Goal: Transaction & Acquisition: Purchase product/service

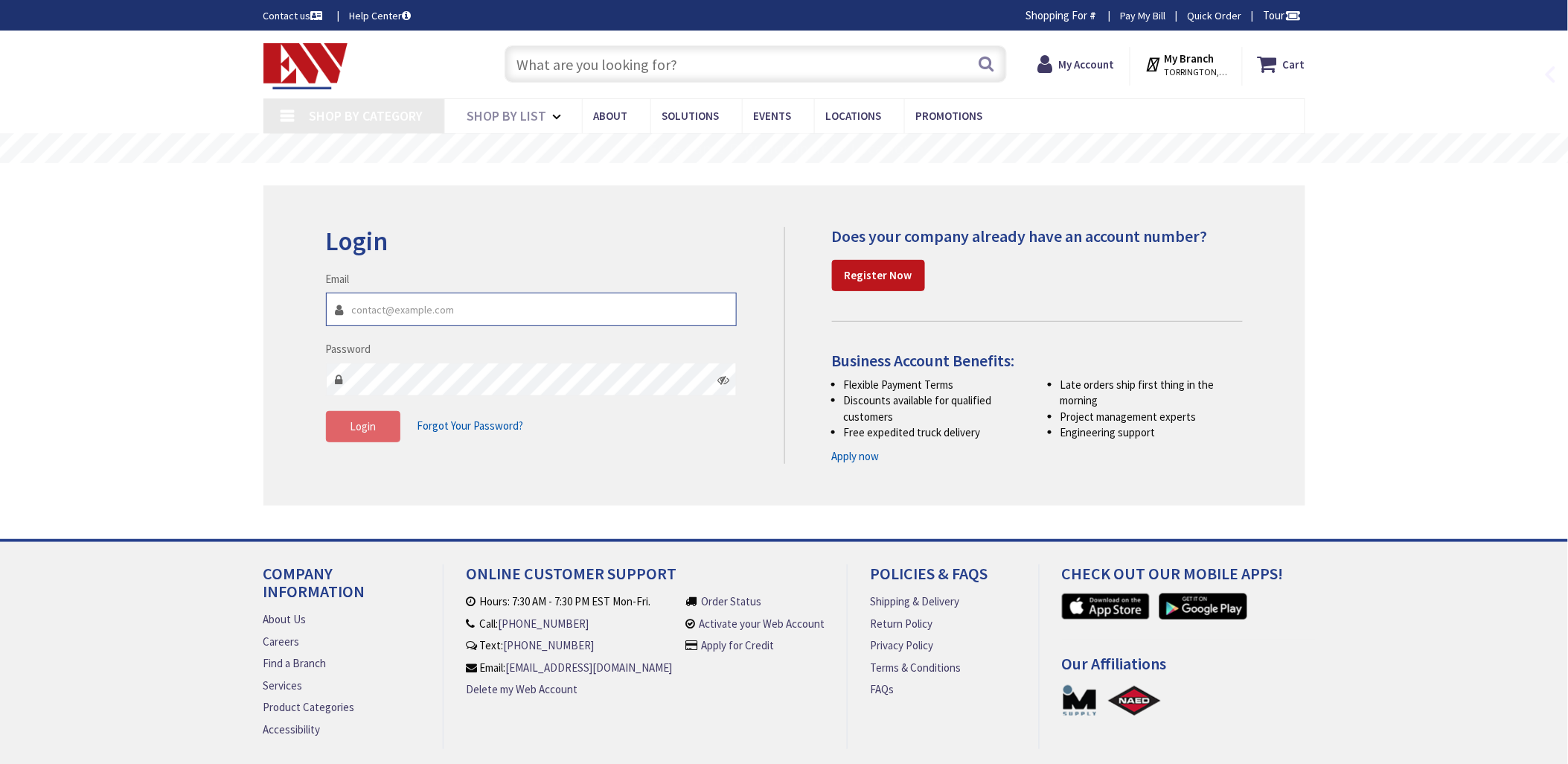
type input "[EMAIL_ADDRESS][DOMAIN_NAME]"
click at [378, 429] on button "Login" at bounding box center [363, 426] width 74 height 31
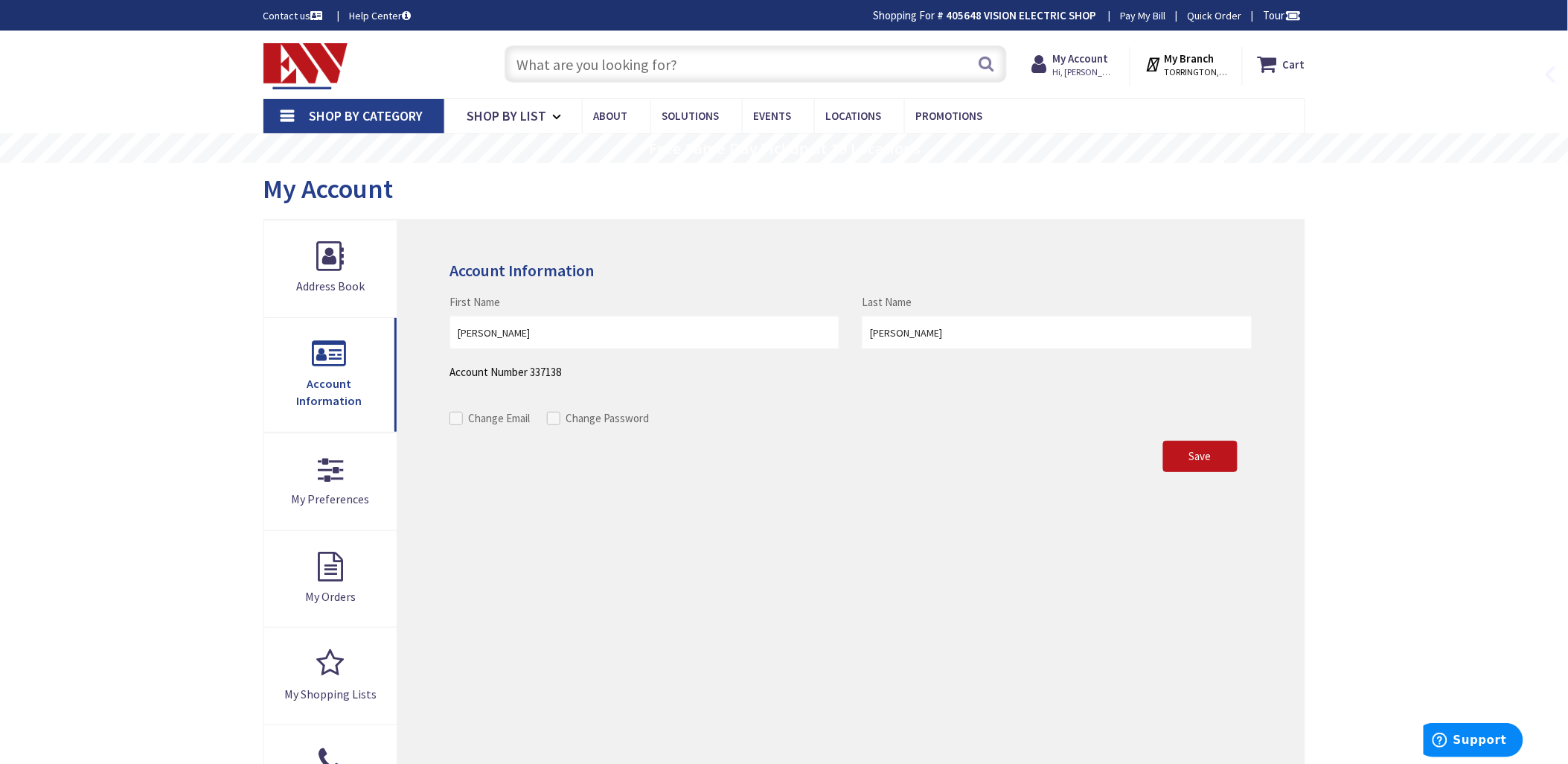
click at [539, 63] on input "text" at bounding box center [755, 64] width 502 height 38
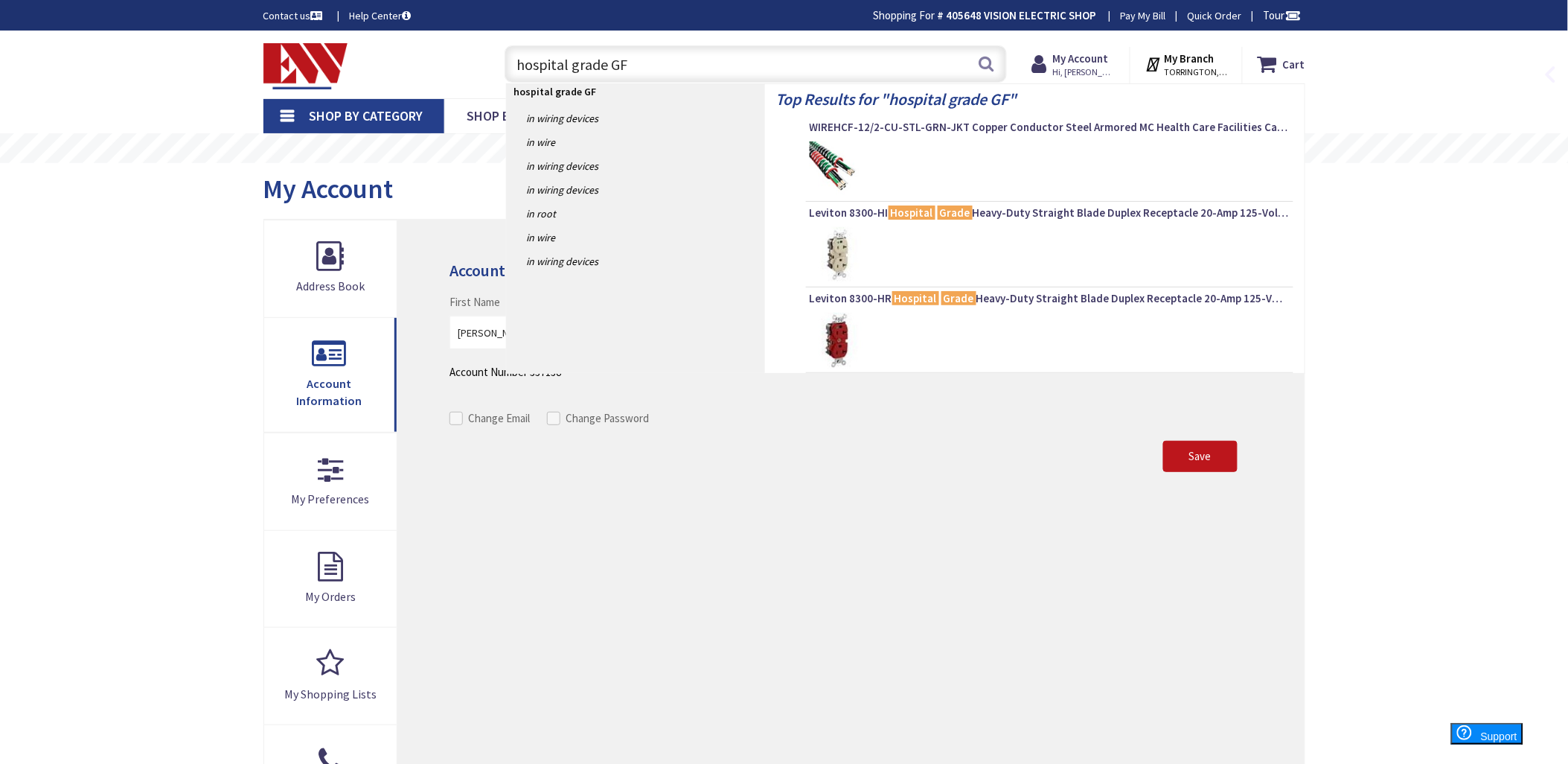
type input "hospital grade GFI"
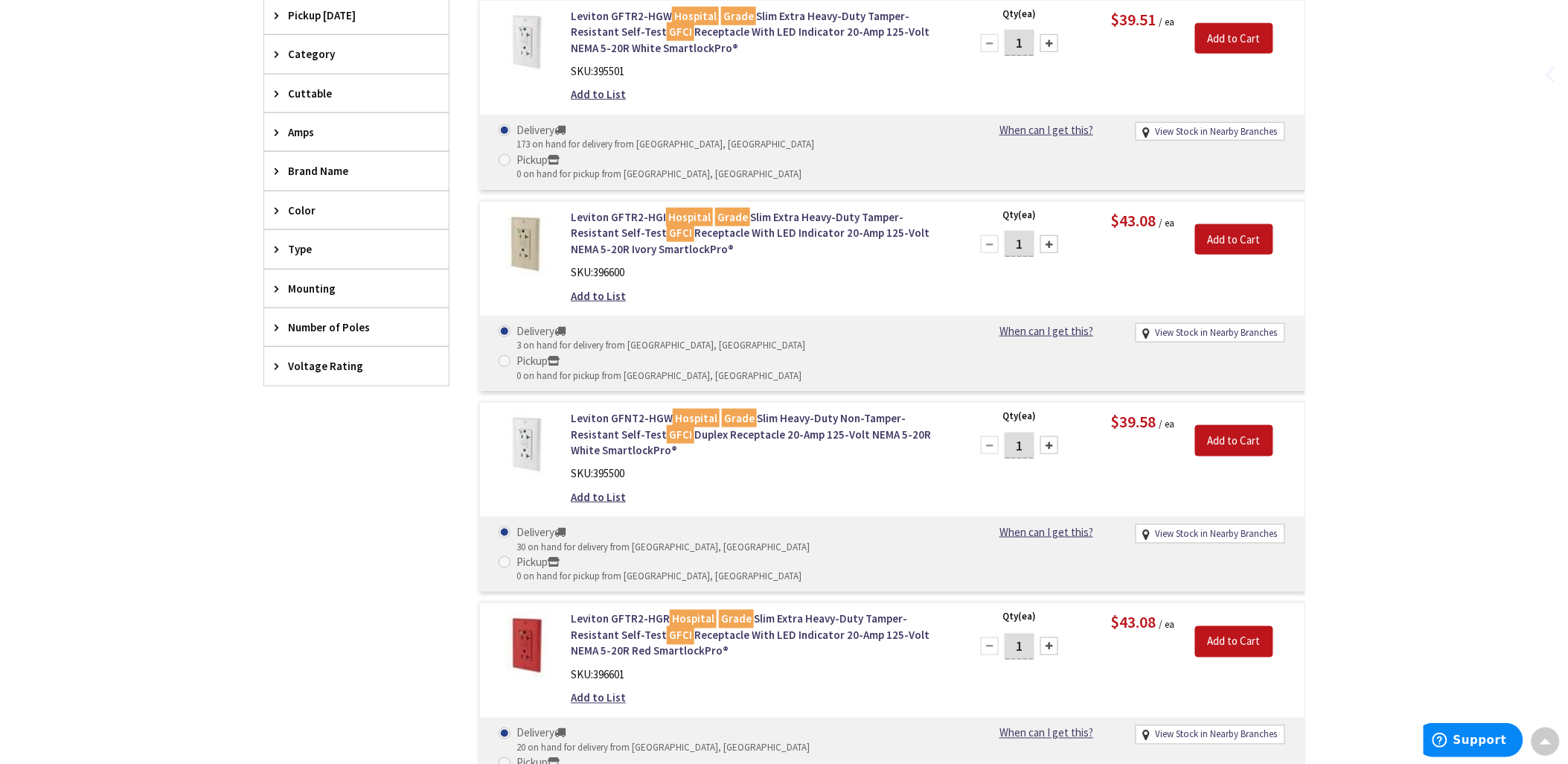
scroll to position [418, 0]
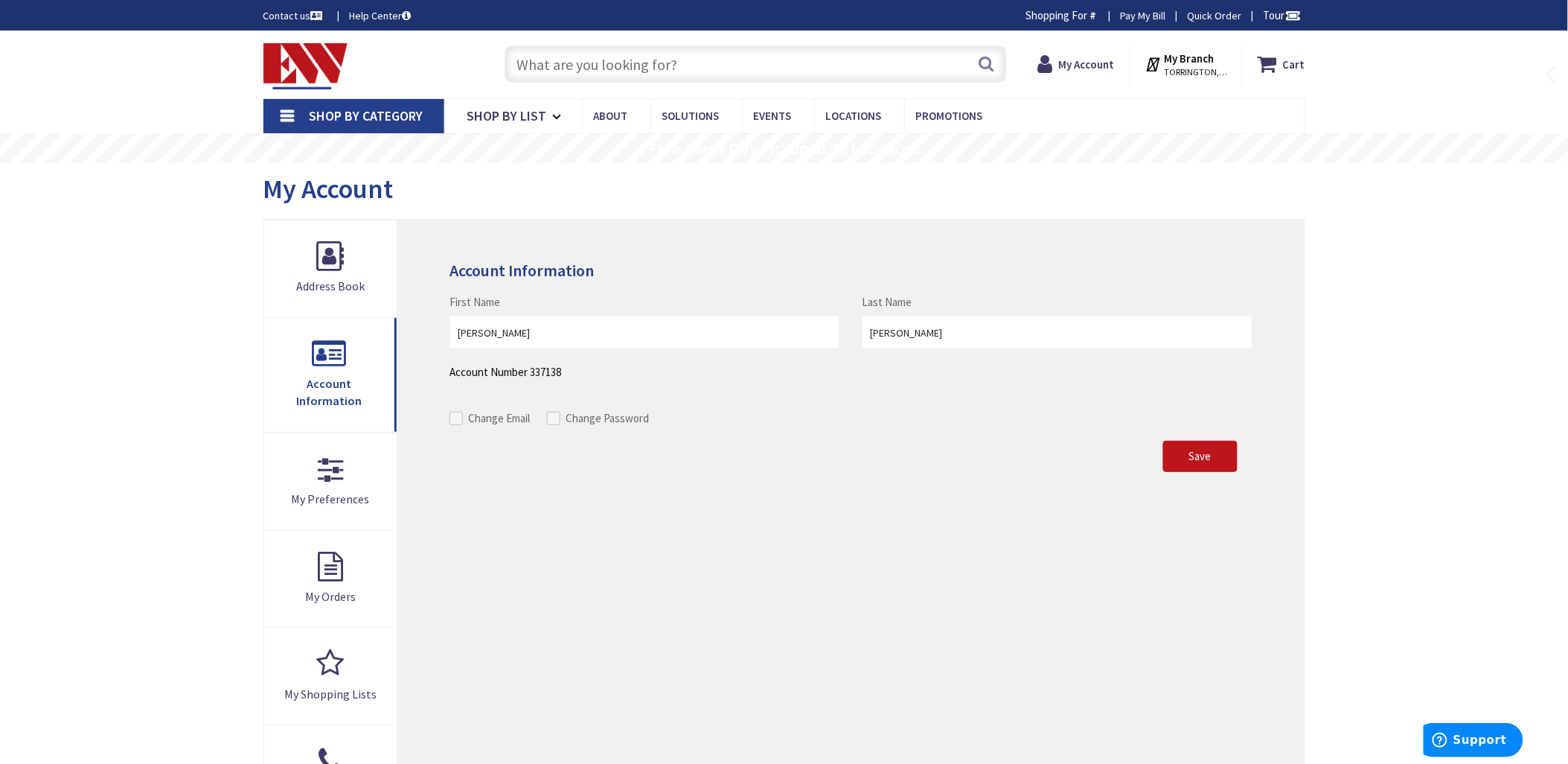
click at [548, 66] on input "text" at bounding box center [755, 64] width 502 height 38
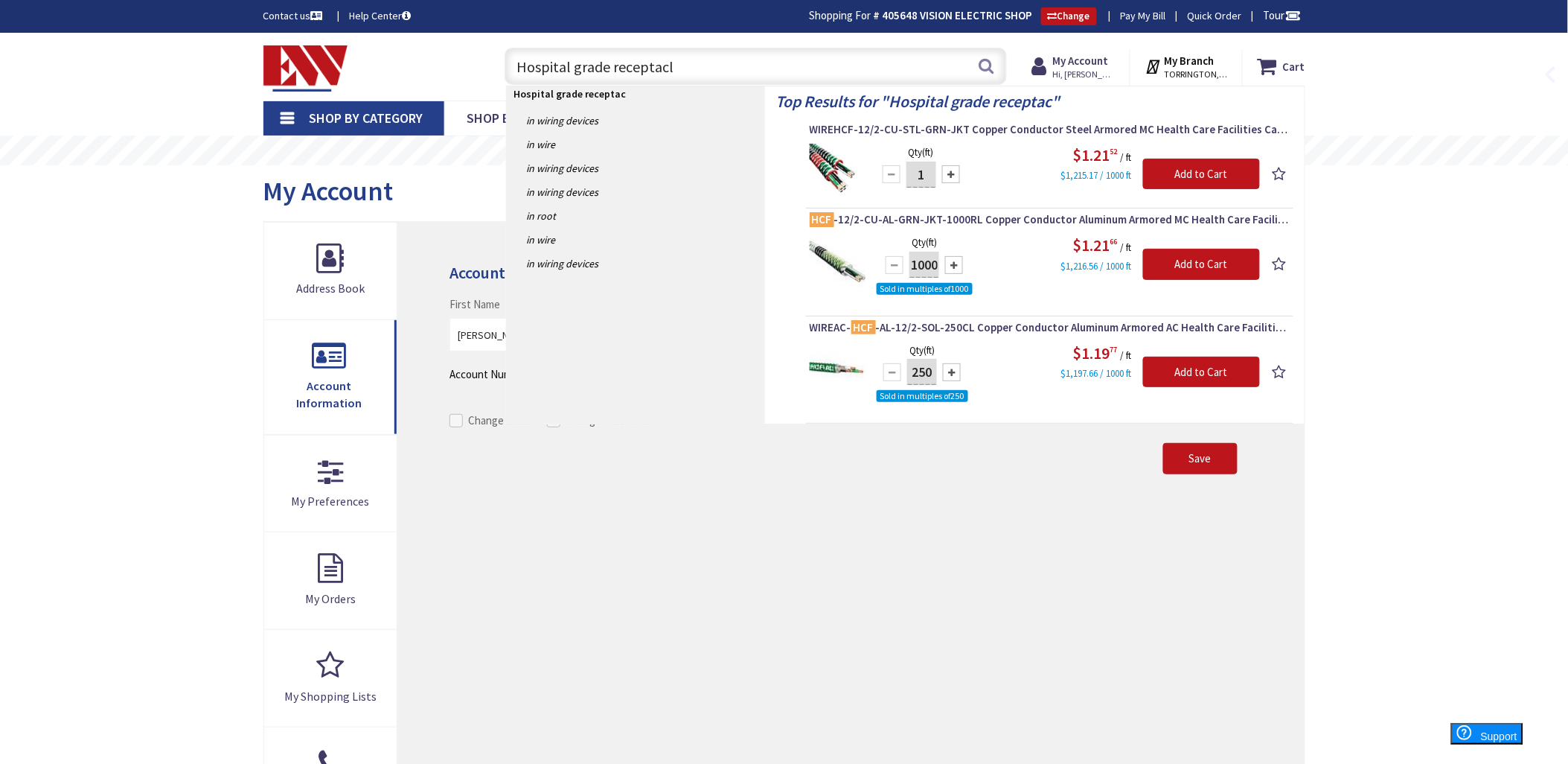
type input "Hospital grade receptacle"
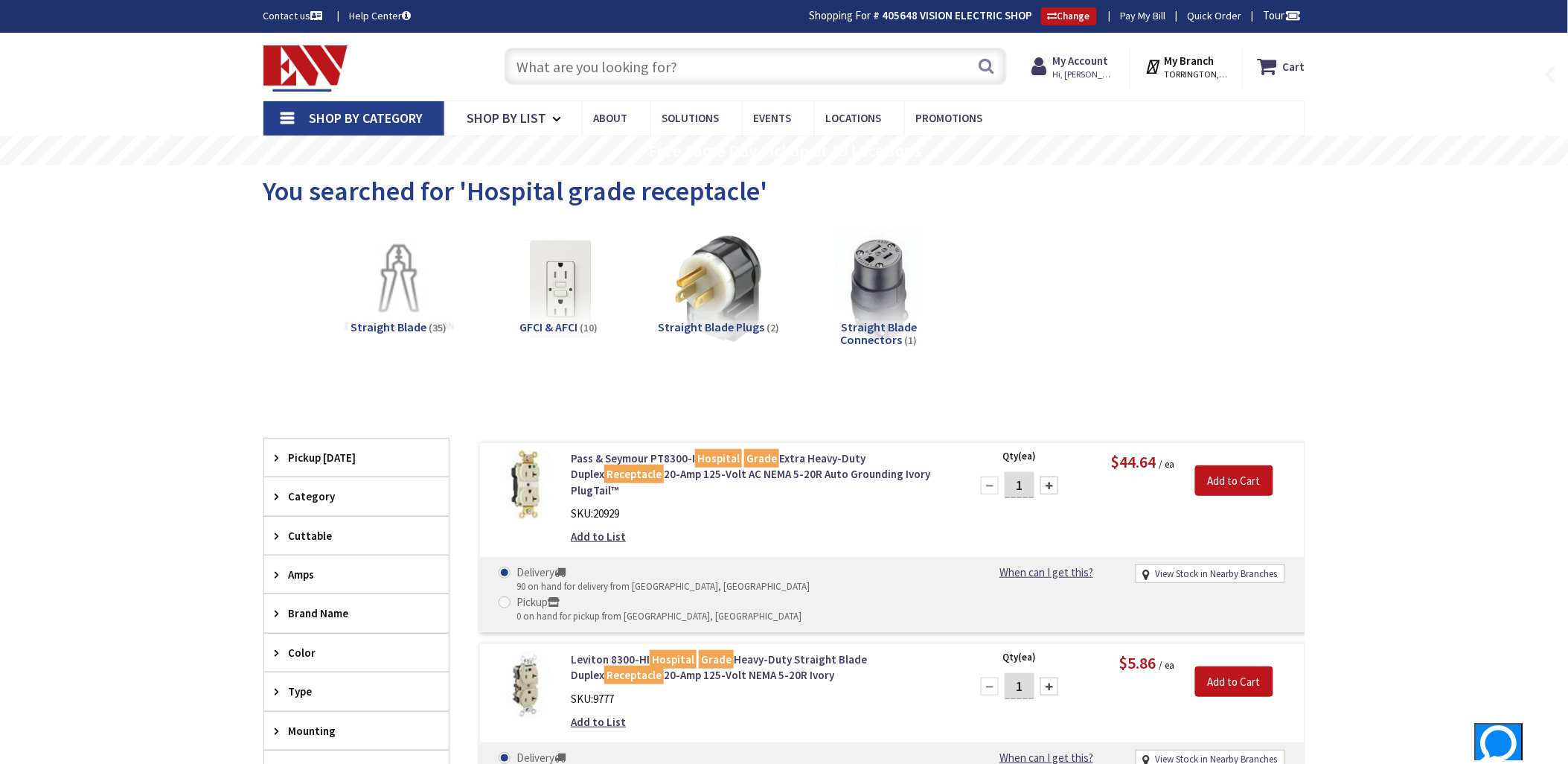
drag, startPoint x: 548, startPoint y: 67, endPoint x: 800, endPoint y: 139, distance: 262.1
click at [547, 68] on input "text" at bounding box center [755, 66] width 502 height 38
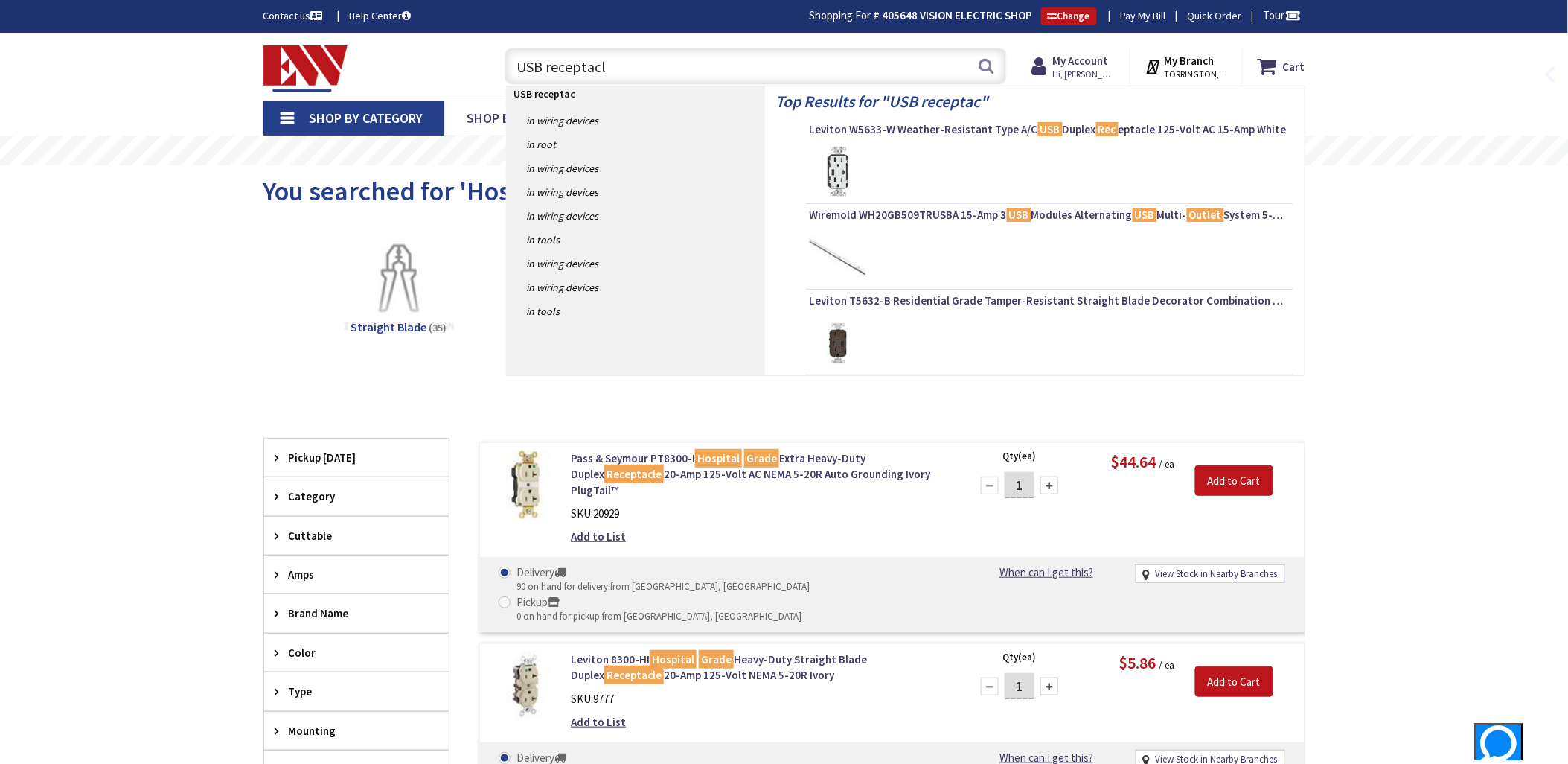
type input "USB receptacle"
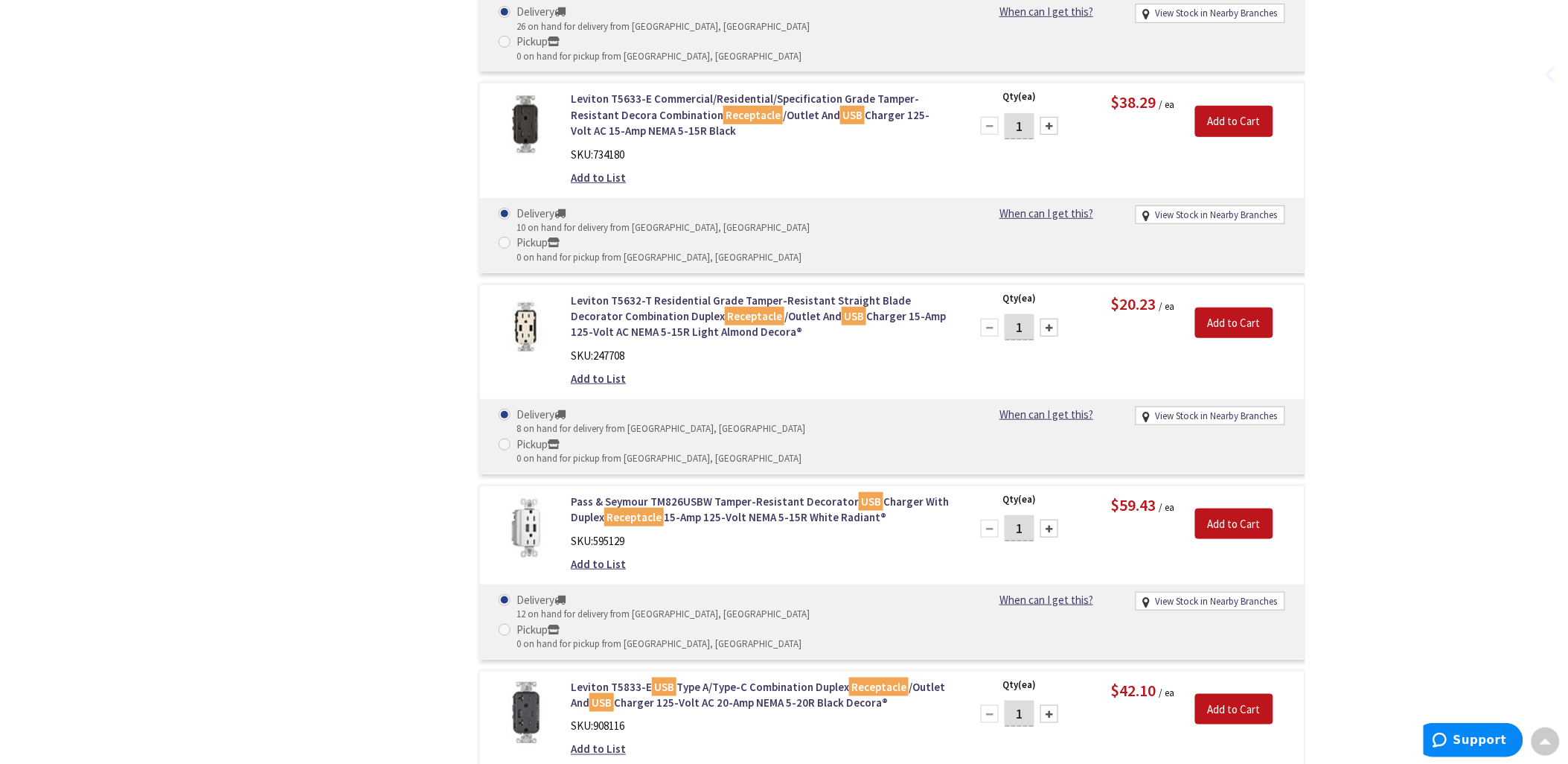
scroll to position [2137, 0]
